Goal: Transaction & Acquisition: Book appointment/travel/reservation

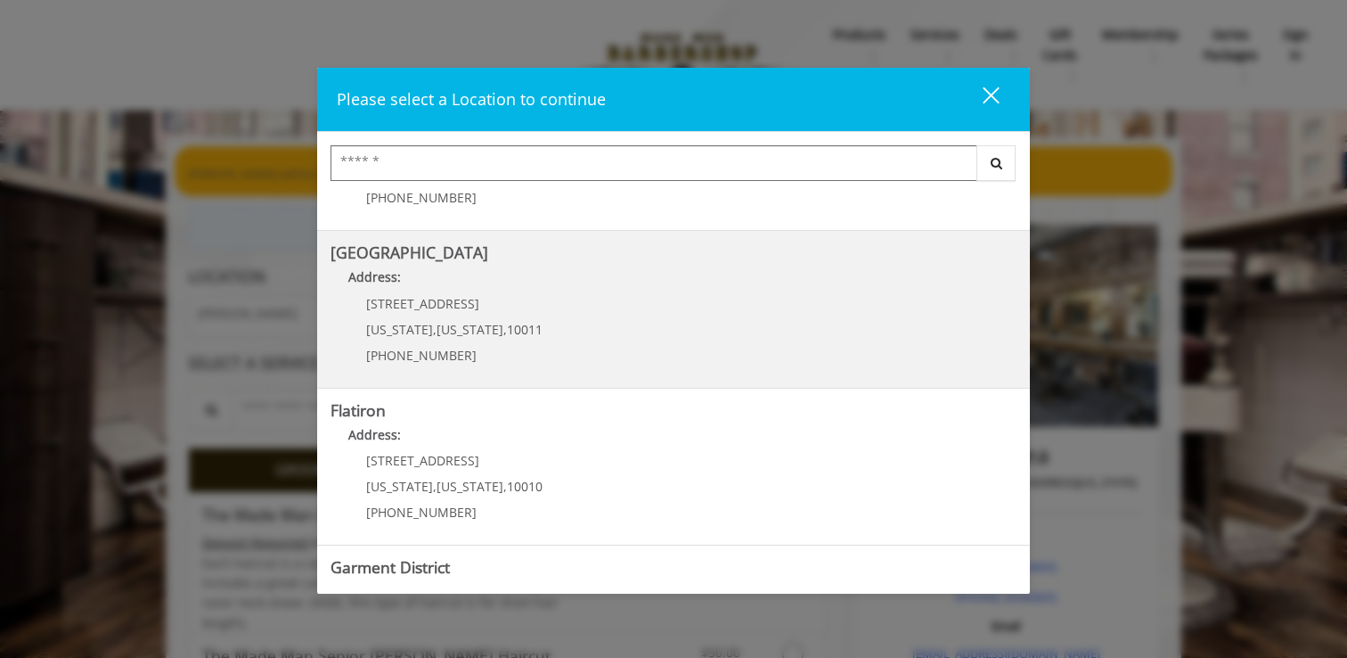
scroll to position [275, 0]
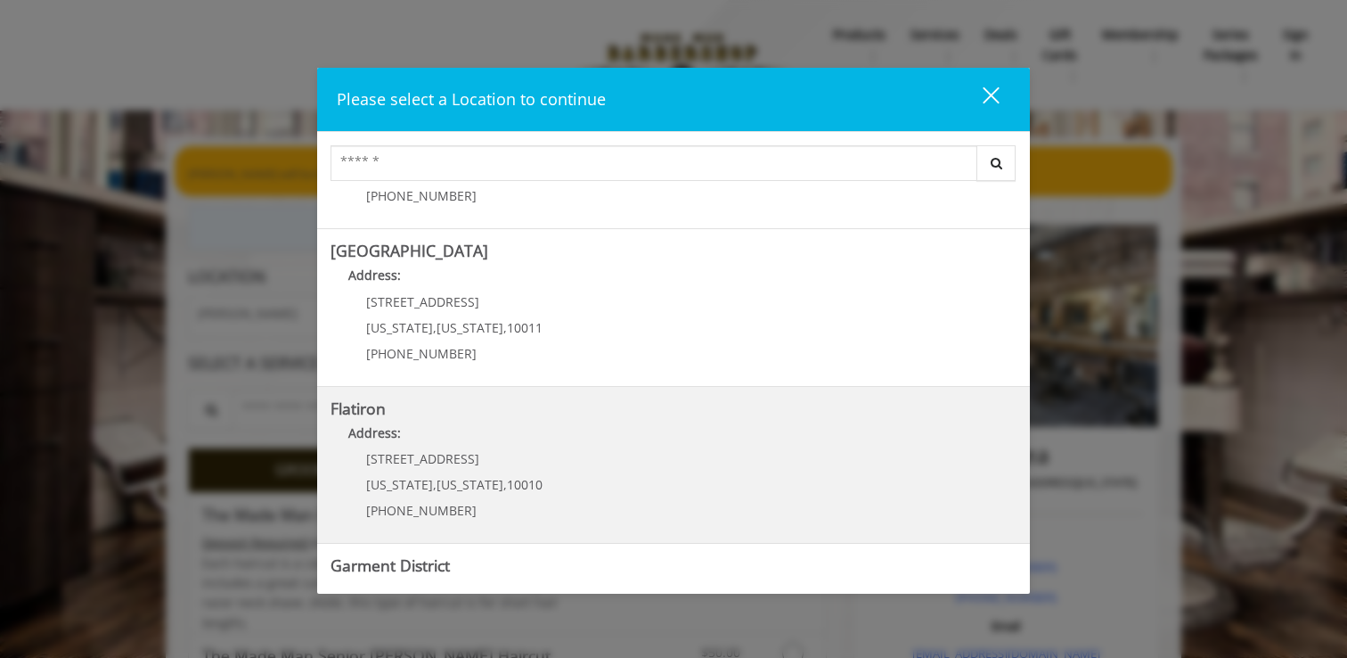
click at [579, 462] on "Flatiron Address: [STREET_ADDRESS][US_STATE][US_STATE] (917) 475-1765" at bounding box center [674, 465] width 686 height 130
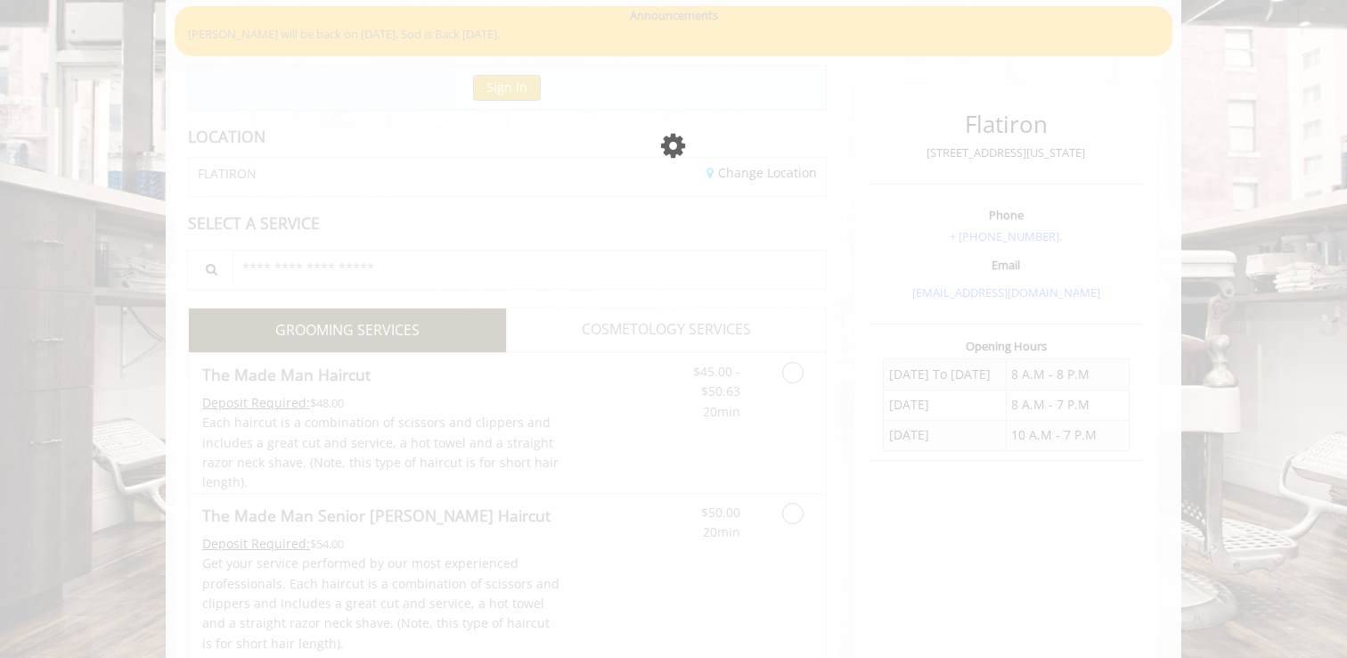
scroll to position [140, 0]
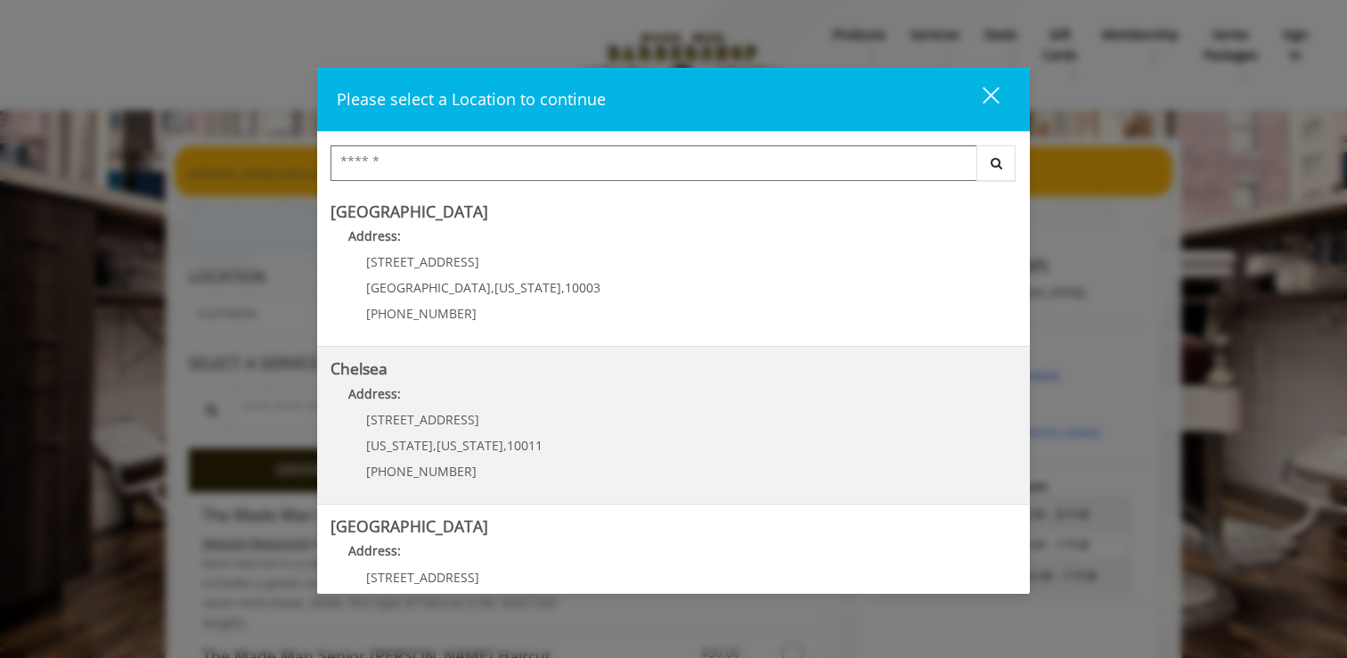
scroll to position [392, 0]
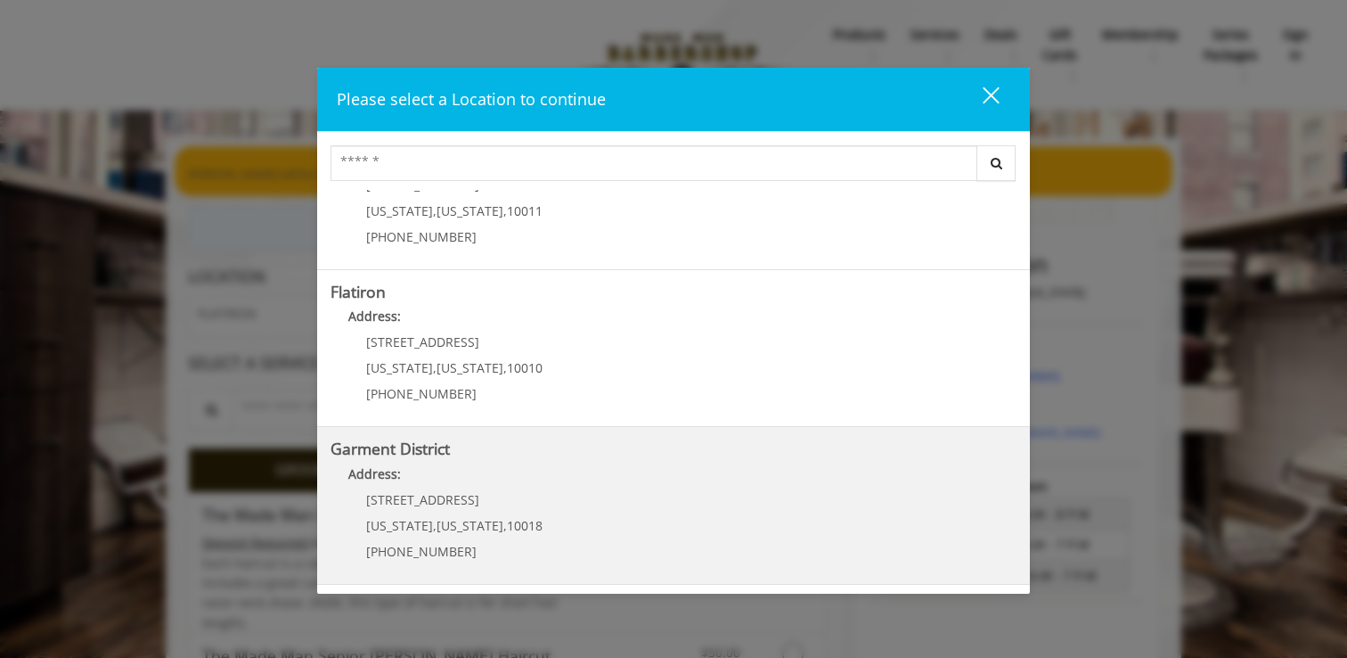
click at [624, 500] on District "Garment District Address: 1400 Broadway New York , New York , 10018 (212) 997-4…" at bounding box center [674, 505] width 686 height 130
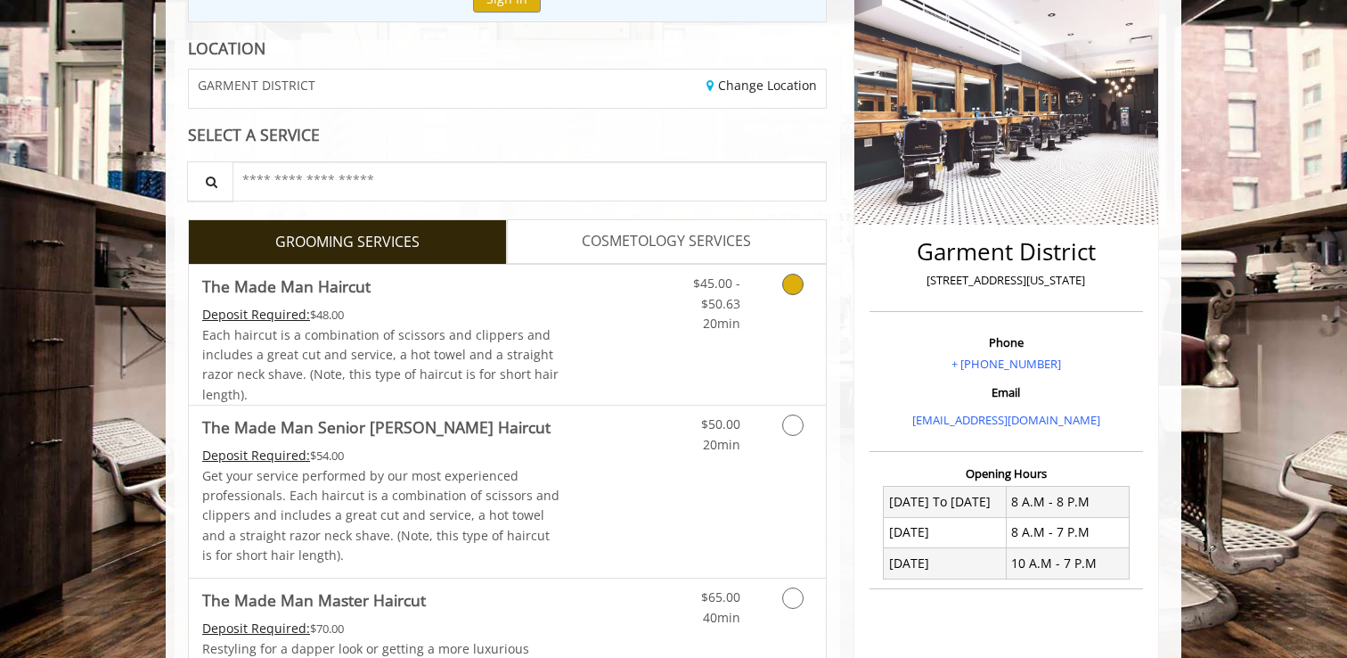
click at [805, 281] on link "Grooming services" at bounding box center [789, 299] width 45 height 69
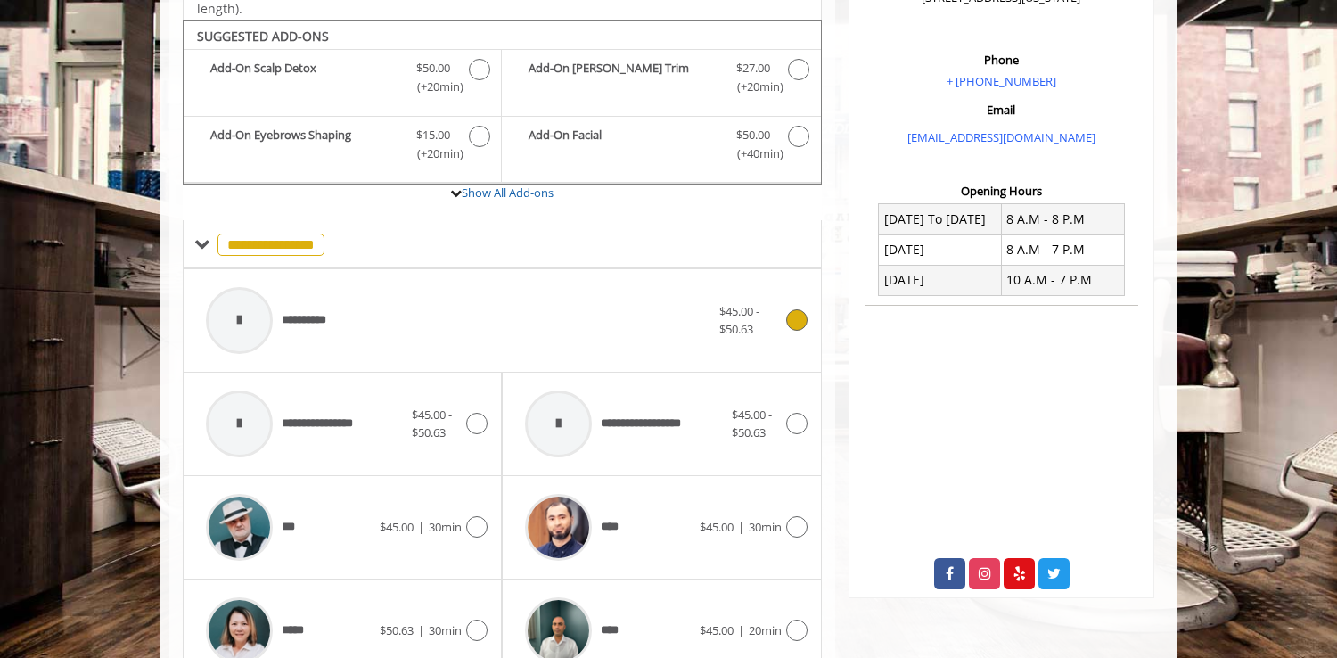
scroll to position [530, 0]
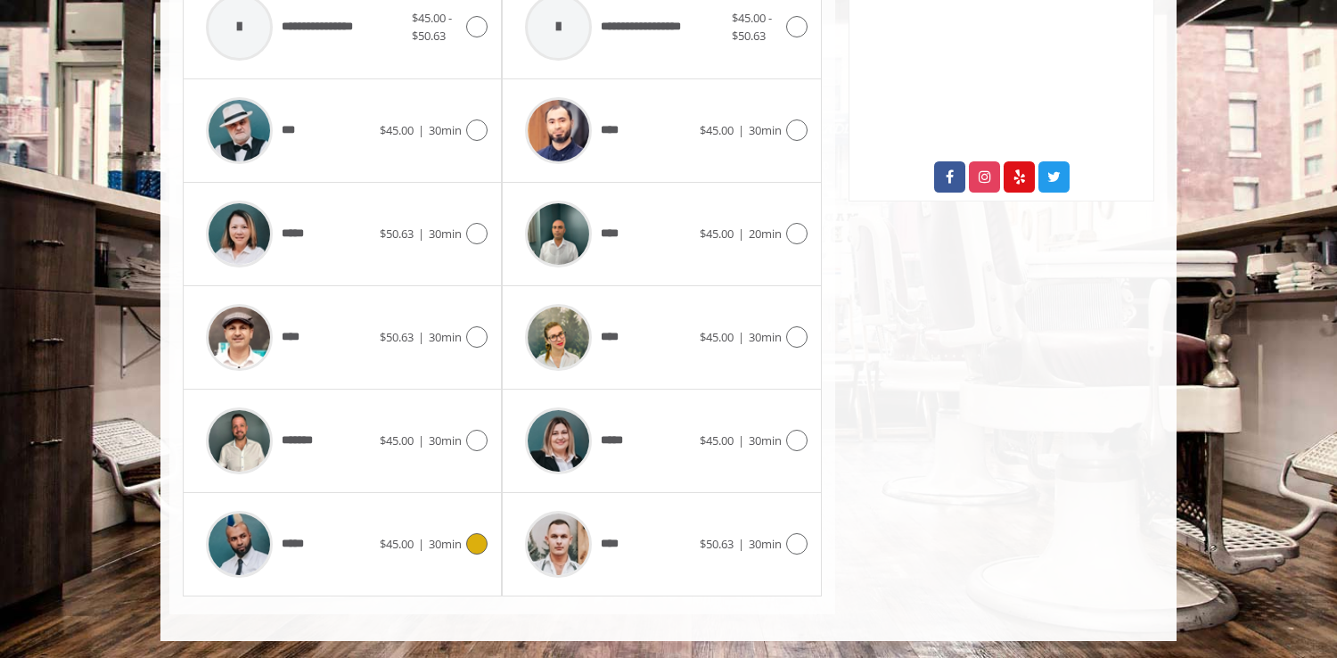
click at [471, 542] on icon at bounding box center [476, 543] width 21 height 21
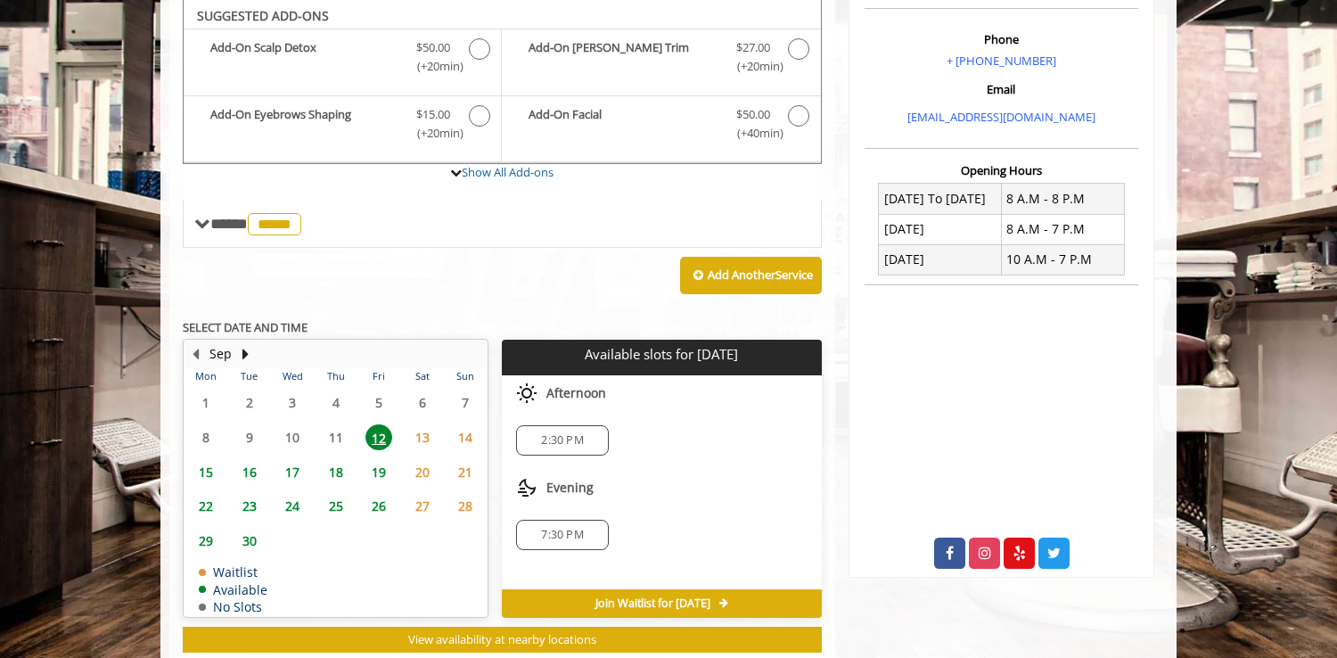
scroll to position [578, 0]
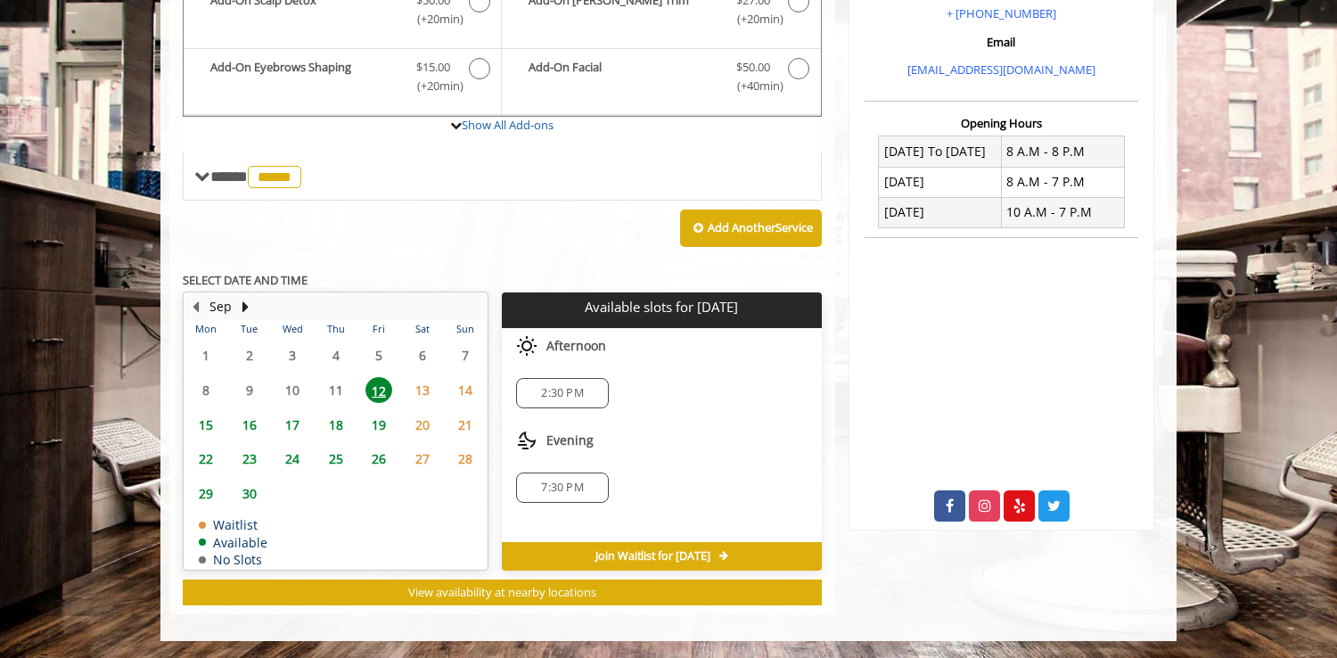
click at [201, 422] on span "15" at bounding box center [205, 425] width 27 height 26
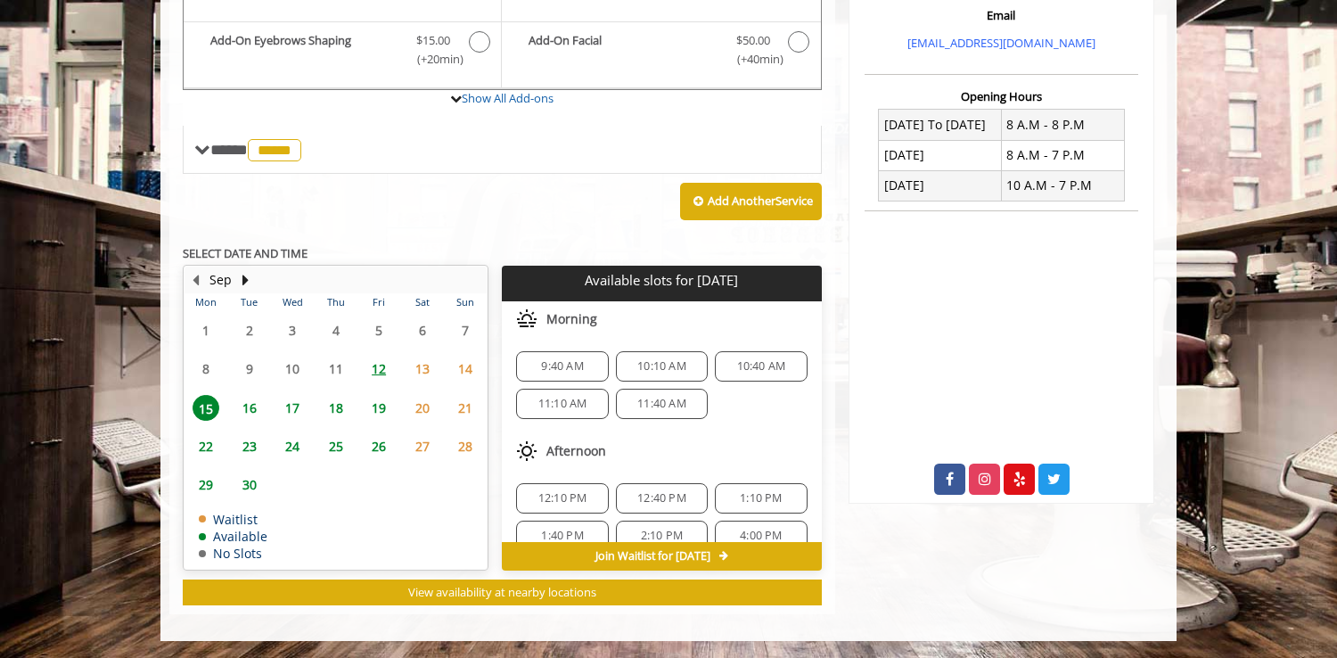
scroll to position [192, 0]
